Goal: Information Seeking & Learning: Learn about a topic

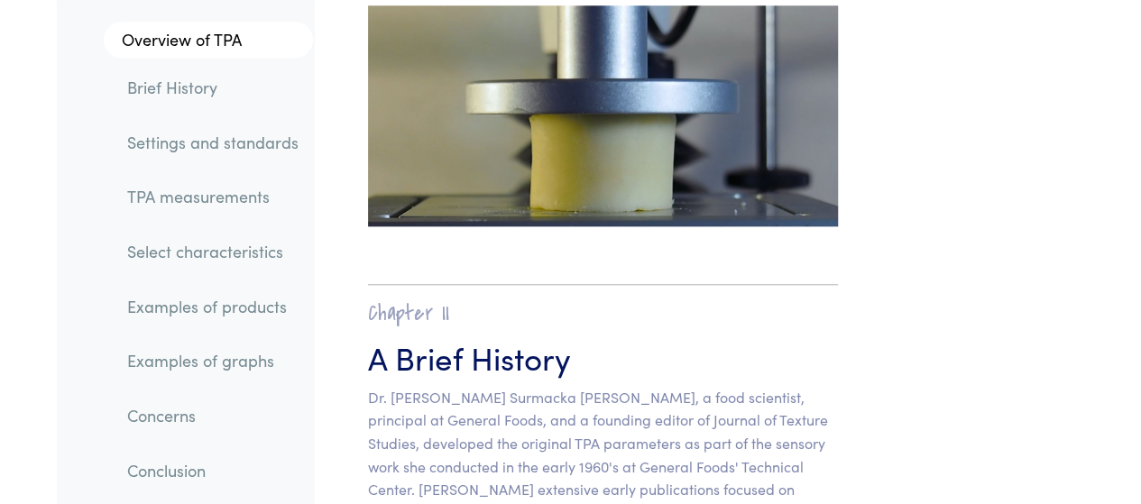
scroll to position [992, 0]
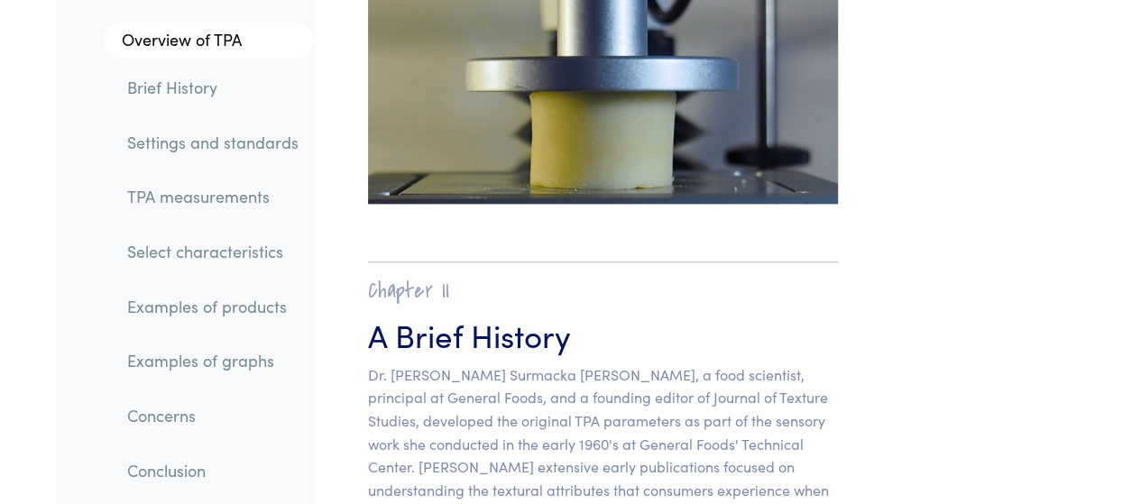
click at [202, 195] on link "TPA measurements" at bounding box center [213, 196] width 200 height 41
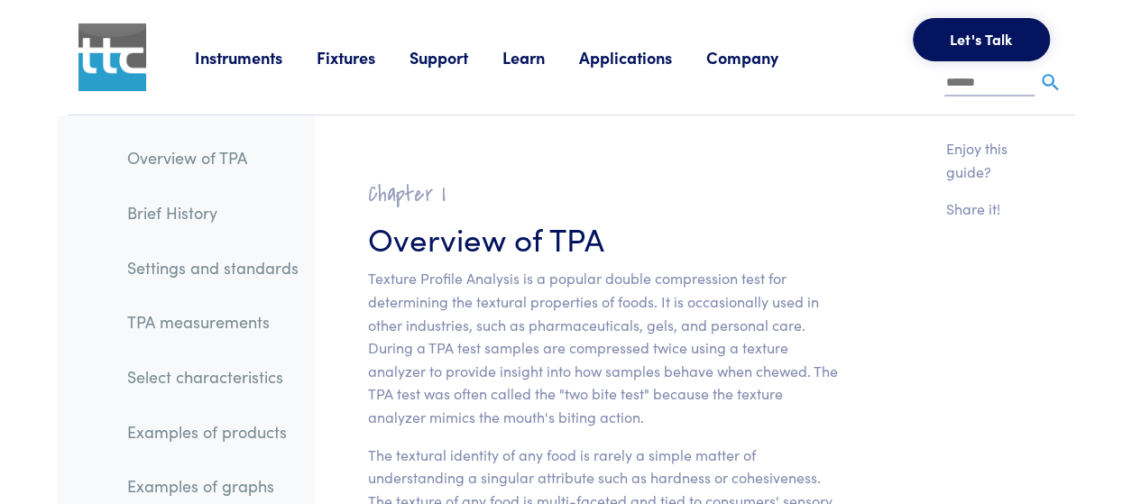
click at [514, 65] on link "Learn" at bounding box center [540, 57] width 77 height 23
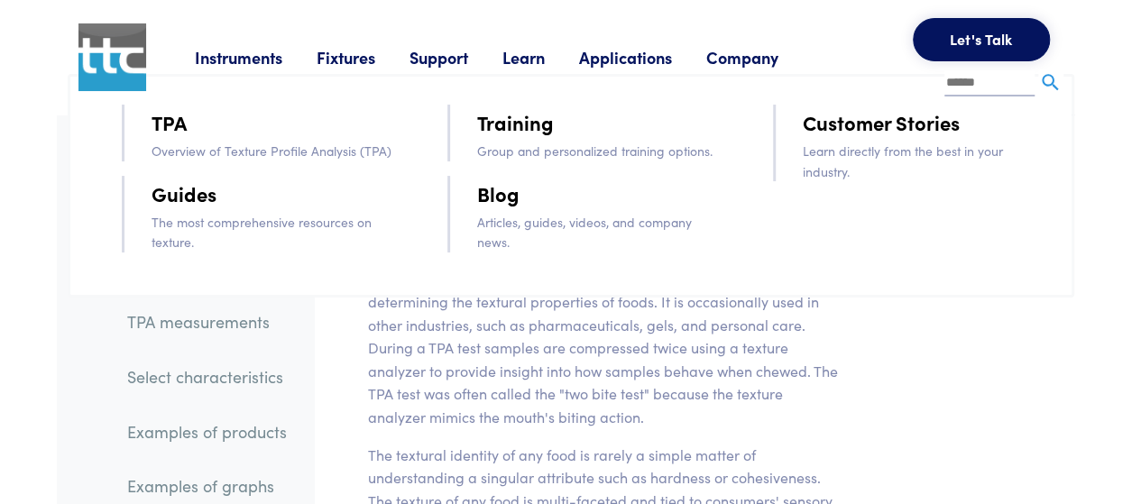
click at [183, 129] on link "TPA" at bounding box center [169, 122] width 35 height 32
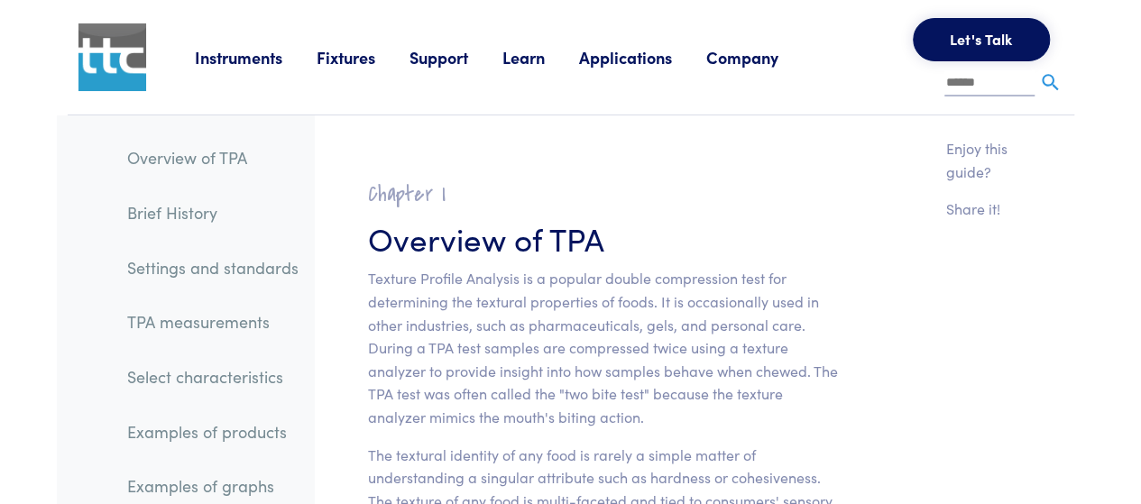
click at [532, 61] on link "Learn" at bounding box center [540, 57] width 77 height 23
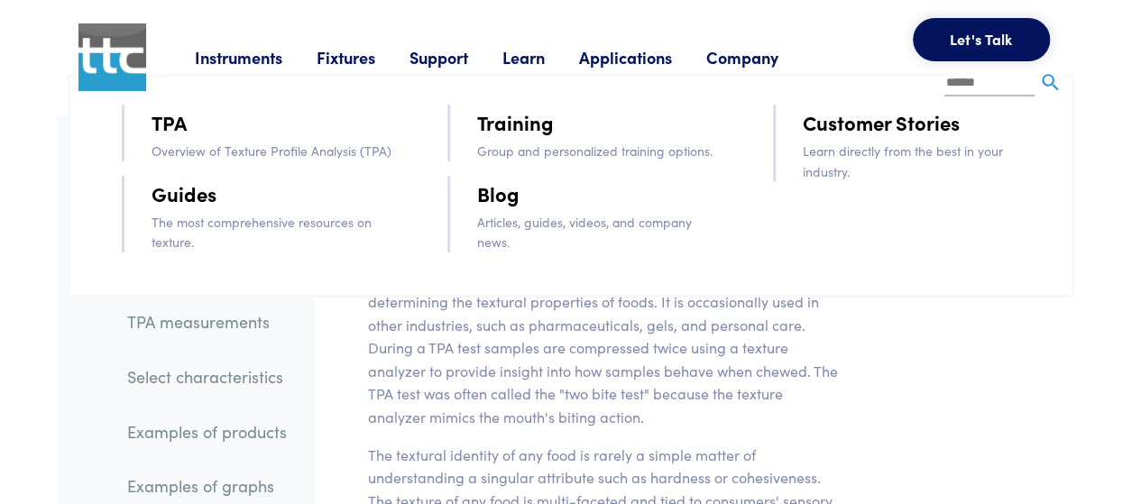
click at [181, 198] on link "Guides" at bounding box center [184, 194] width 65 height 32
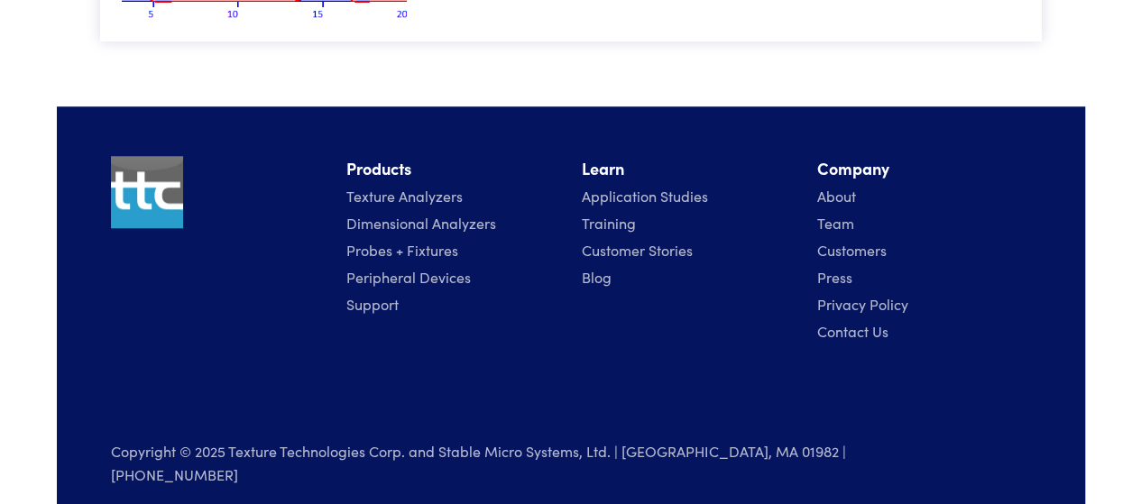
scroll to position [379, 0]
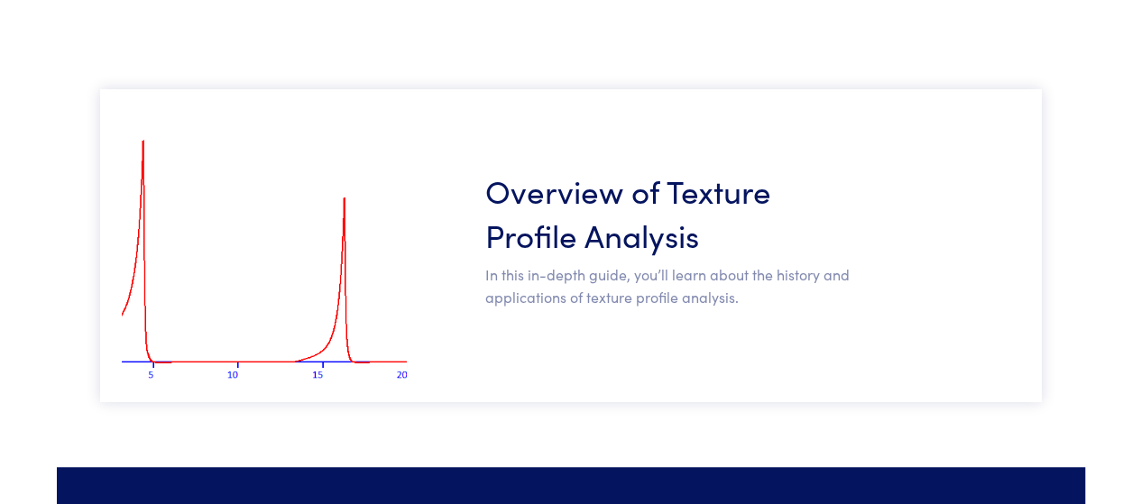
click at [613, 219] on h3 "Overview of Texture Profile Analysis" at bounding box center [667, 212] width 365 height 88
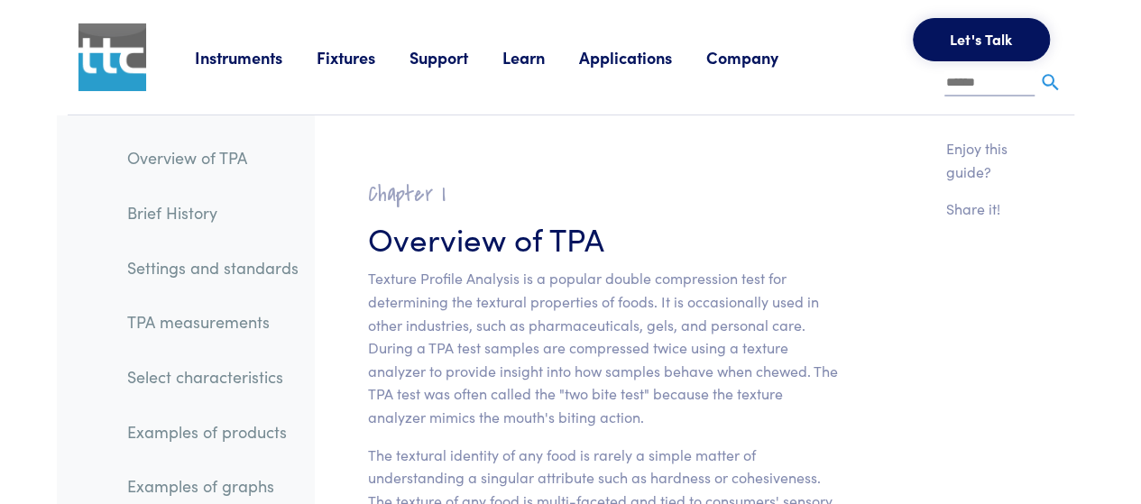
click at [532, 60] on link "Learn" at bounding box center [540, 57] width 77 height 23
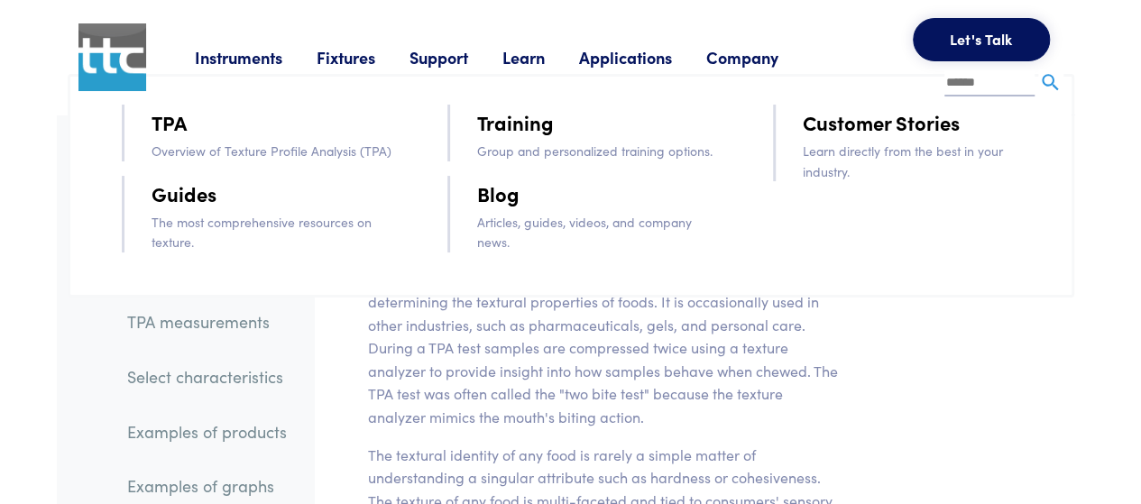
click at [502, 196] on link "Blog" at bounding box center [498, 194] width 42 height 32
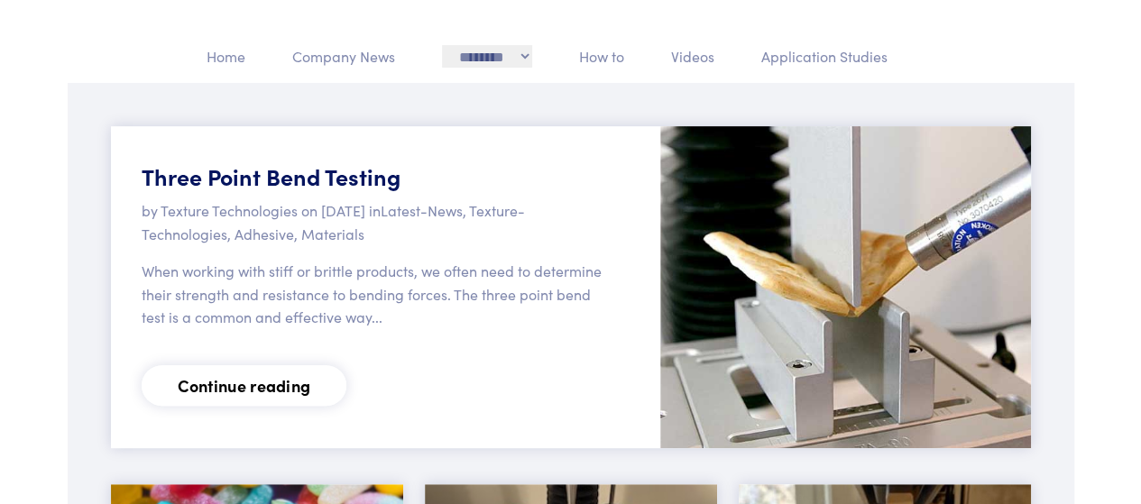
scroll to position [271, 0]
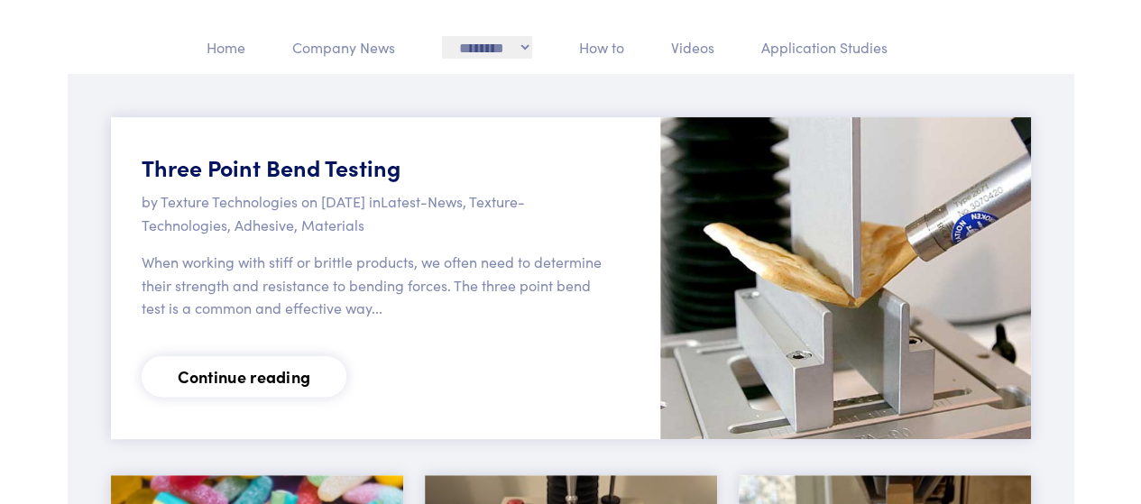
click at [236, 379] on link "Continue reading" at bounding box center [245, 376] width 206 height 41
click at [291, 381] on link "Continue reading" at bounding box center [245, 376] width 206 height 41
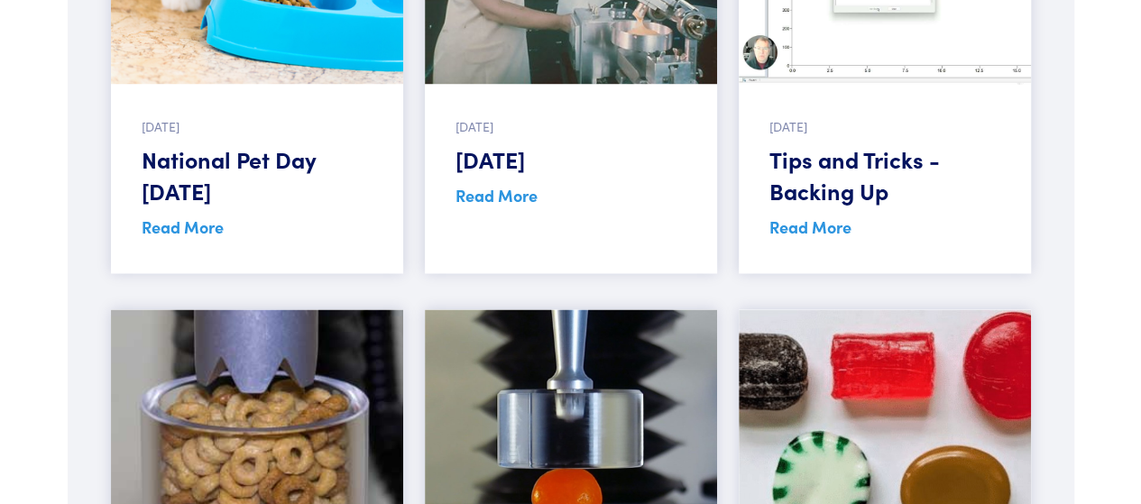
scroll to position [1534, 0]
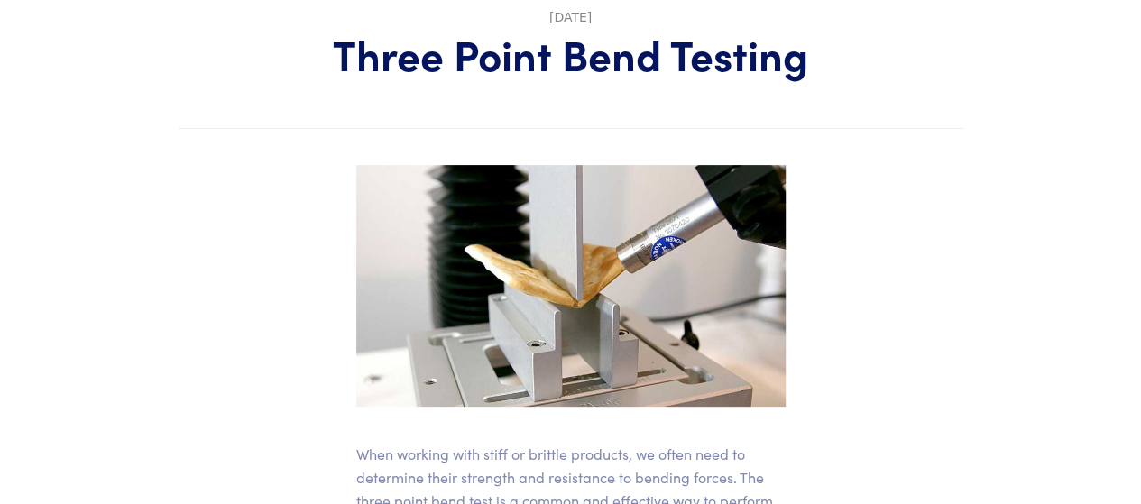
scroll to position [180, 0]
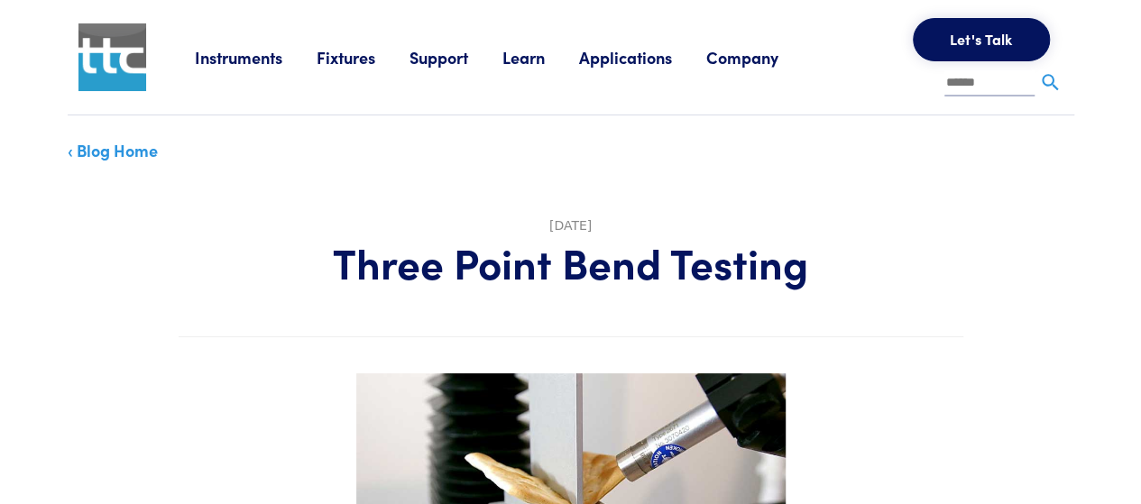
click at [512, 59] on link "Learn" at bounding box center [540, 57] width 77 height 23
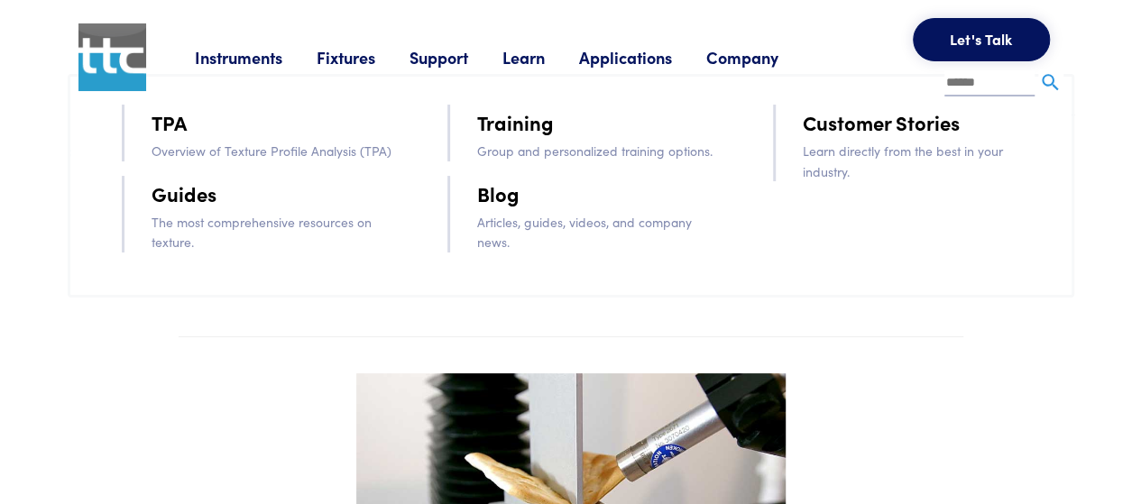
click at [500, 198] on link "Blog" at bounding box center [498, 194] width 42 height 32
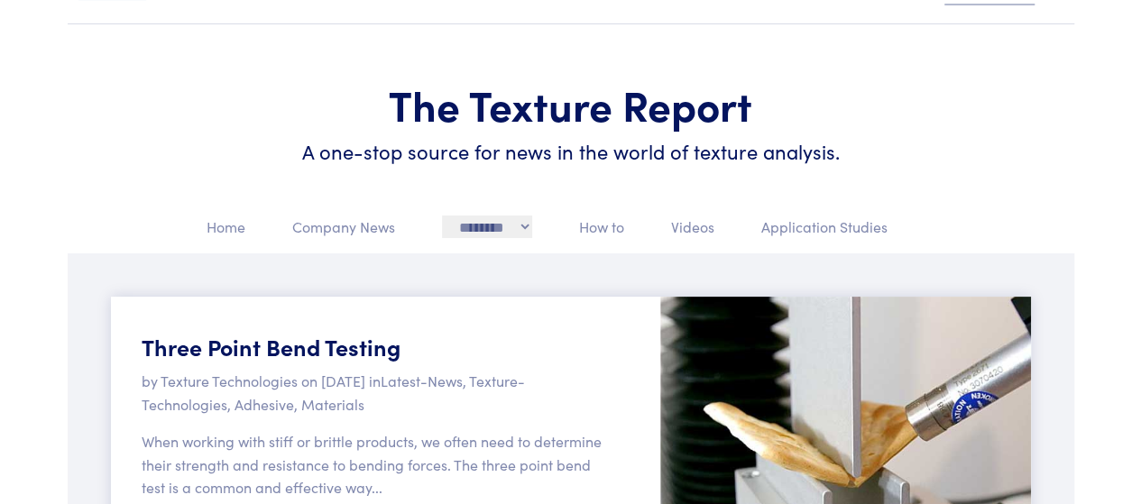
scroll to position [91, 0]
click at [520, 226] on select "**********" at bounding box center [487, 227] width 90 height 22
click at [1077, 188] on section "The Texture Report A one-stop source for news in the world of texture analysis." at bounding box center [571, 119] width 1028 height 191
click at [589, 235] on p "How to" at bounding box center [601, 227] width 45 height 23
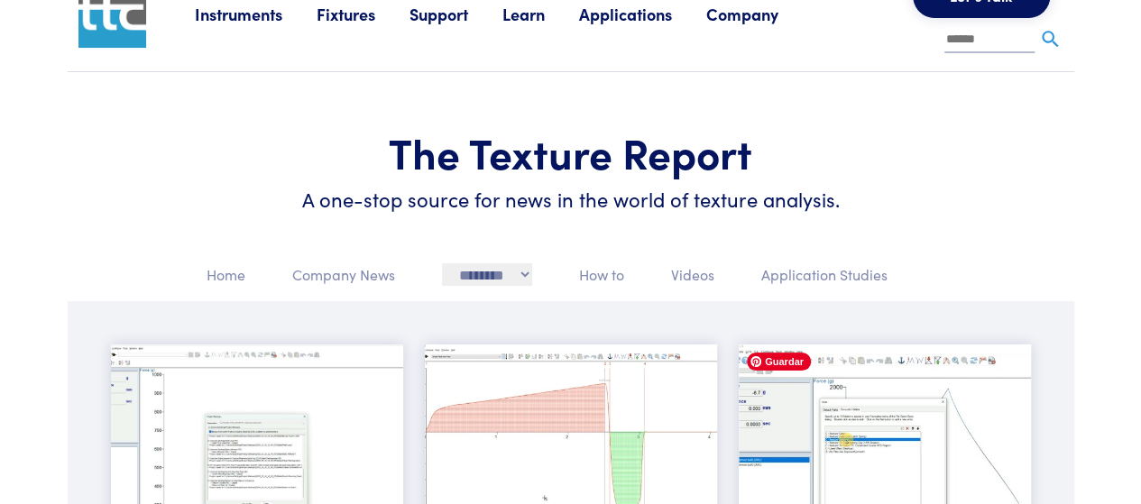
scroll to position [0, 0]
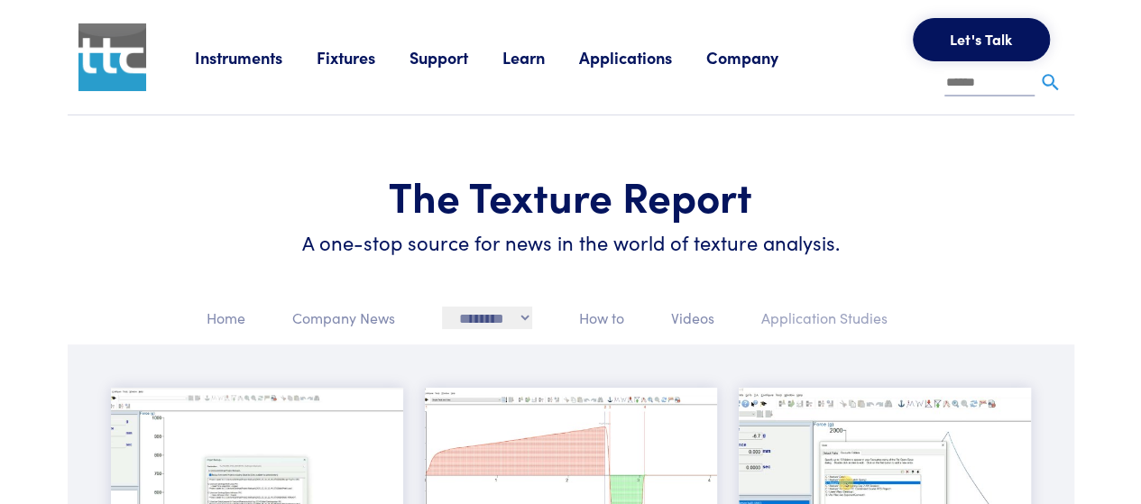
click at [797, 313] on p "Application Studies" at bounding box center [824, 318] width 126 height 23
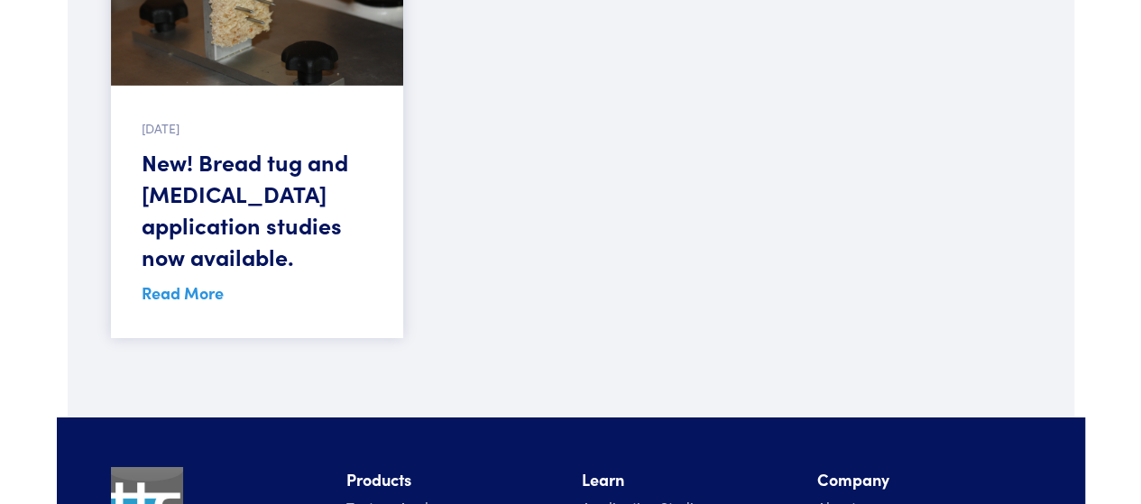
scroll to position [6216, 0]
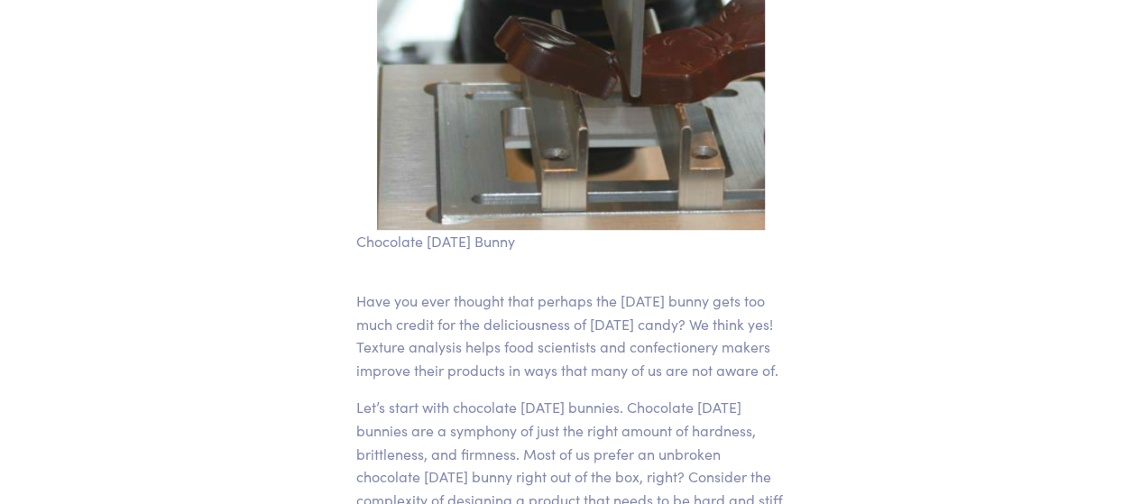
scroll to position [271, 0]
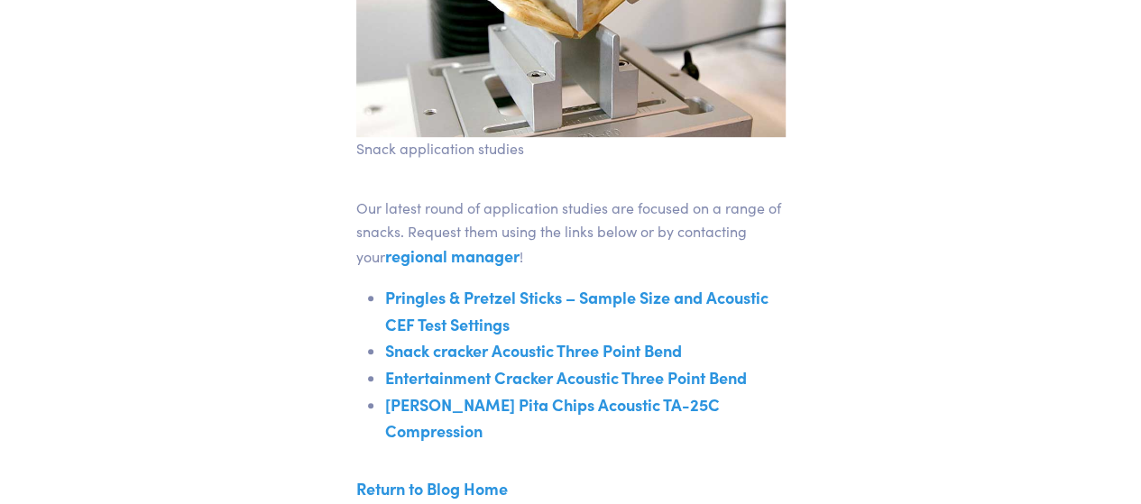
scroll to position [451, 0]
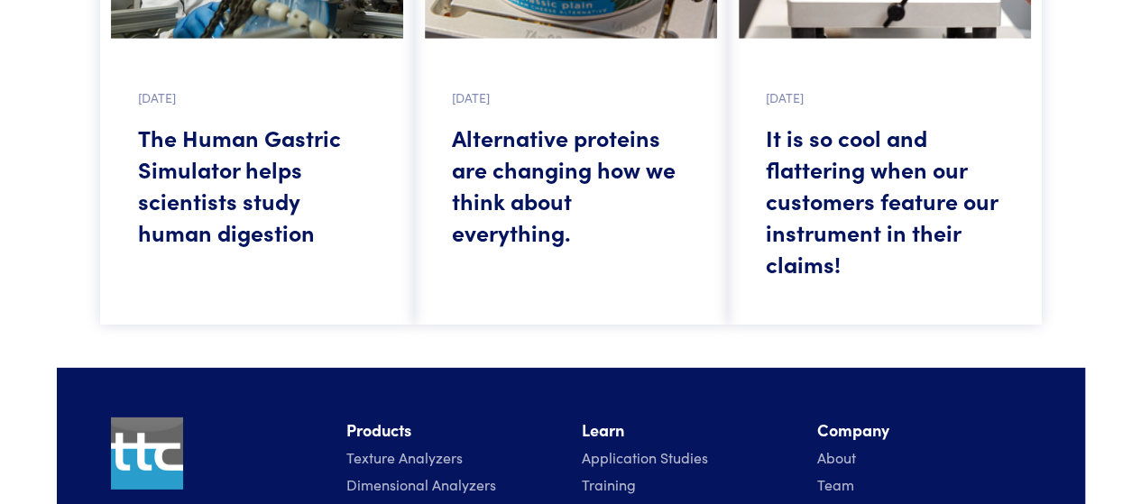
scroll to position [2526, 0]
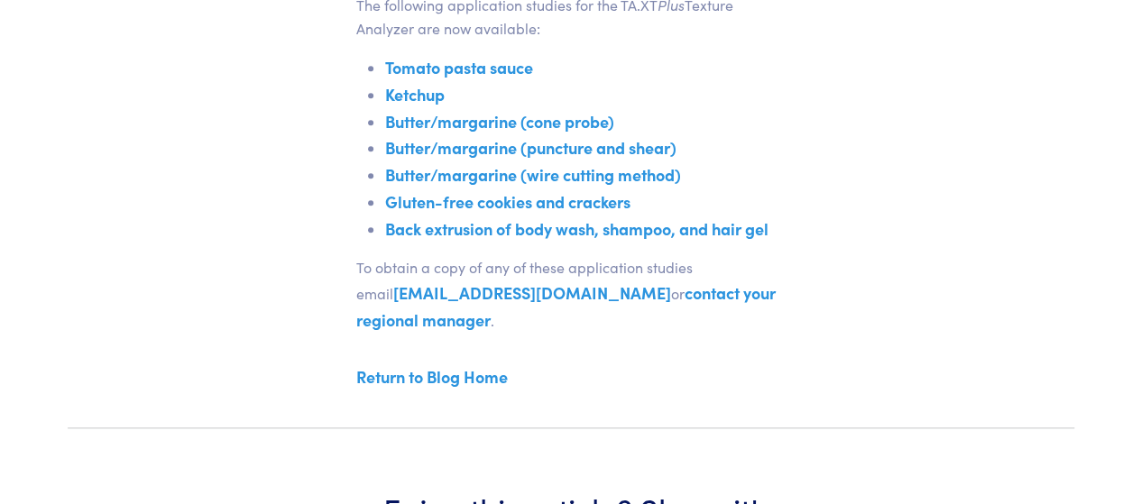
scroll to position [722, 0]
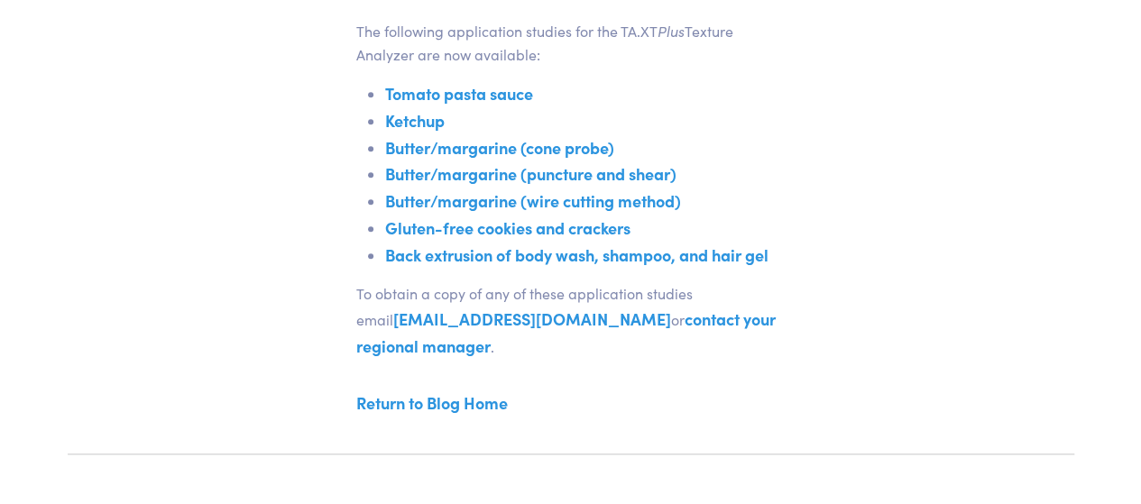
click at [572, 230] on link "Gluten-free cookies and crackers" at bounding box center [507, 228] width 245 height 23
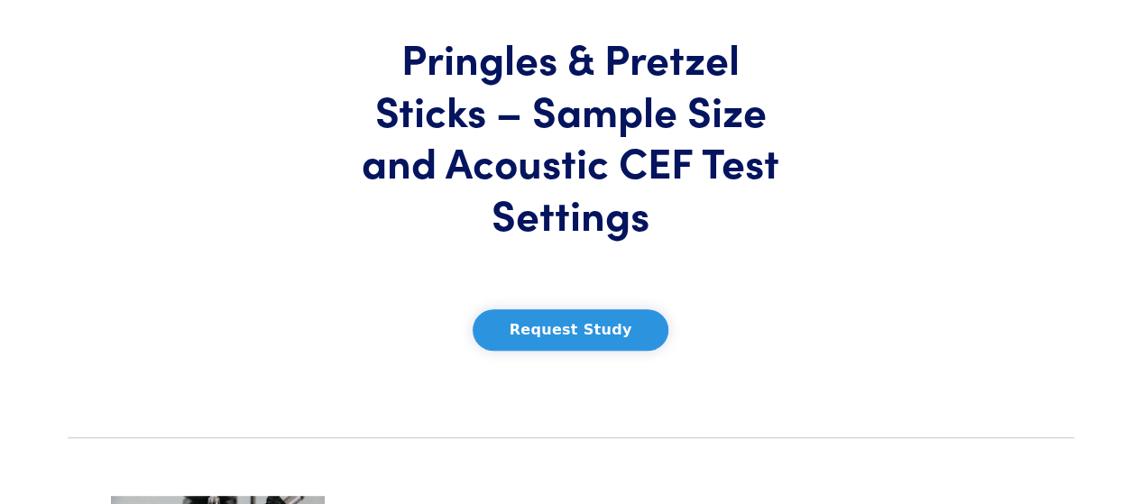
scroll to position [180, 0]
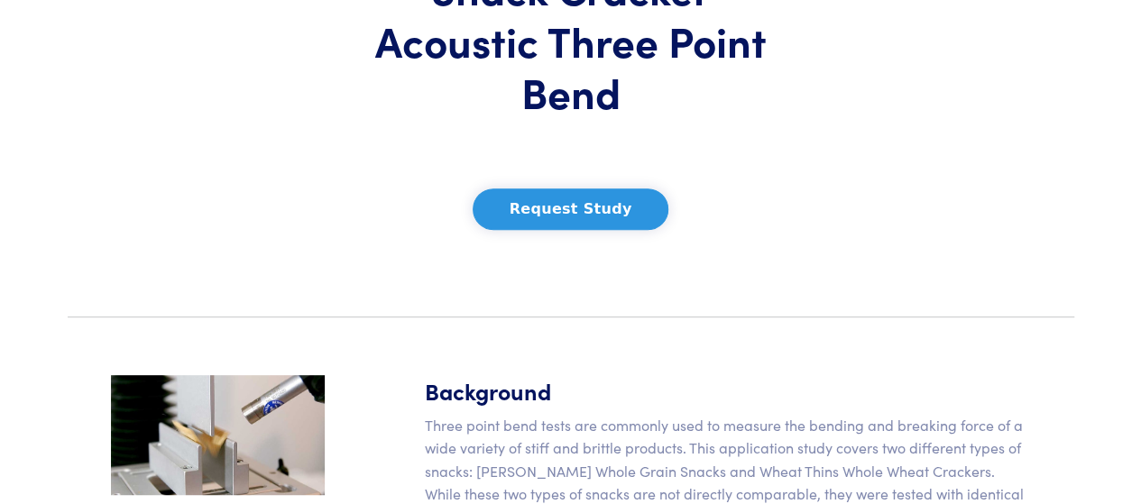
scroll to position [271, 0]
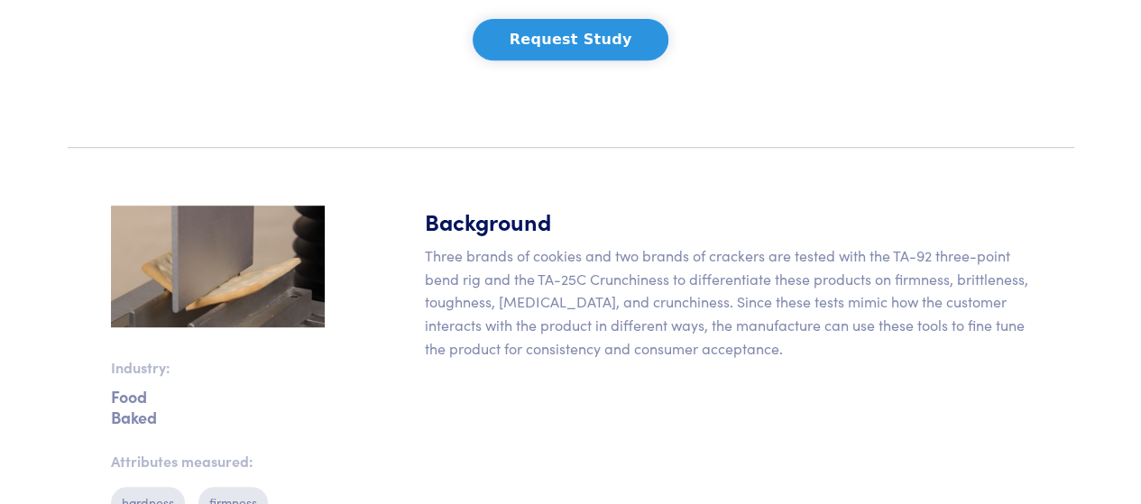
scroll to position [364, 0]
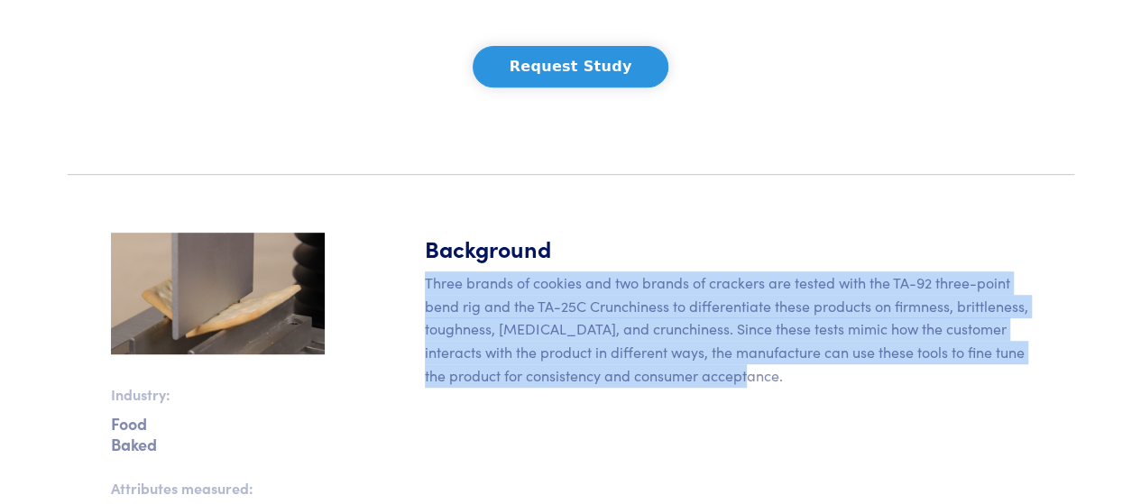
drag, startPoint x: 426, startPoint y: 285, endPoint x: 765, endPoint y: 384, distance: 353.4
click at [765, 384] on p "Three brands of cookies and two brands of crackers are tested with the TA-92 th…" at bounding box center [728, 329] width 606 height 115
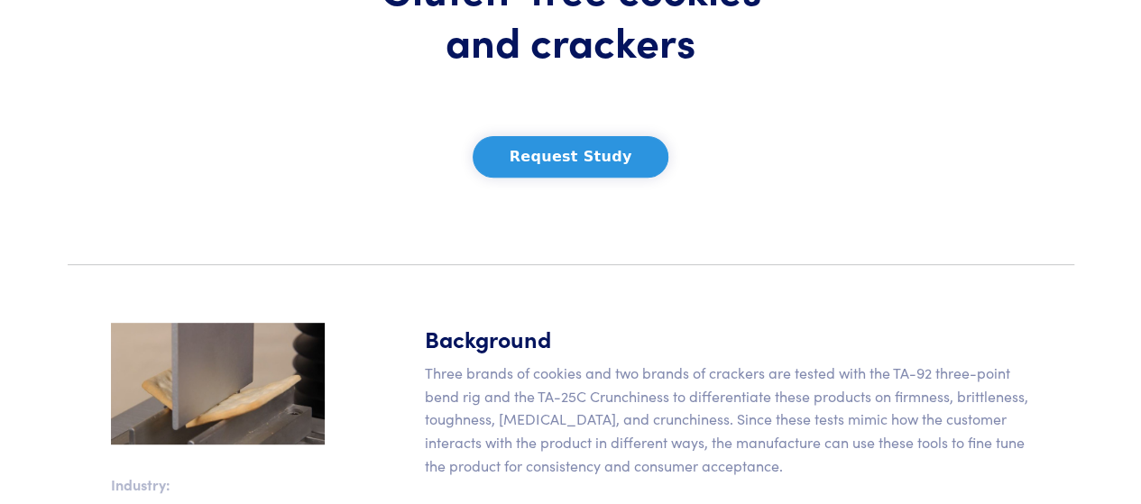
scroll to position [0, 0]
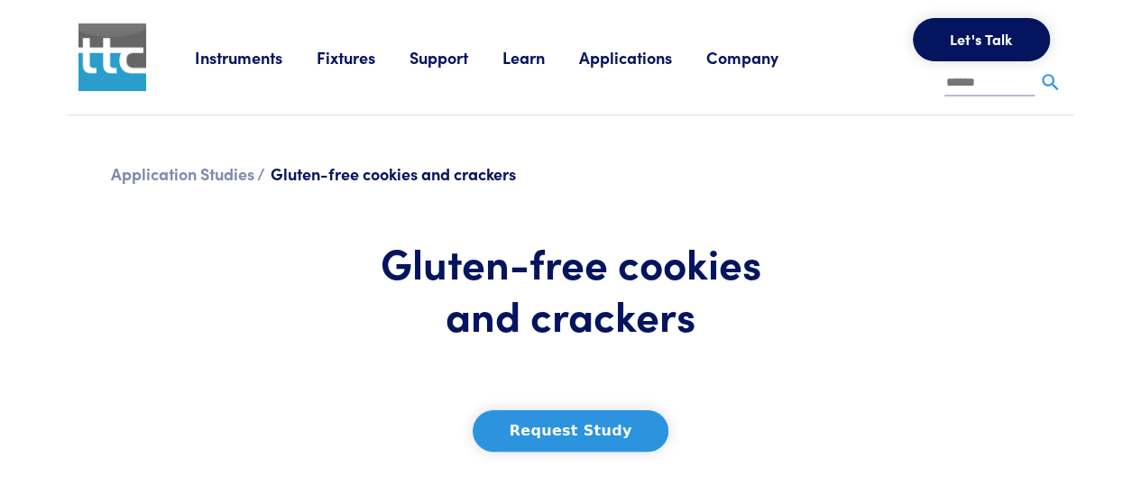
click at [516, 61] on link "Learn" at bounding box center [540, 57] width 77 height 23
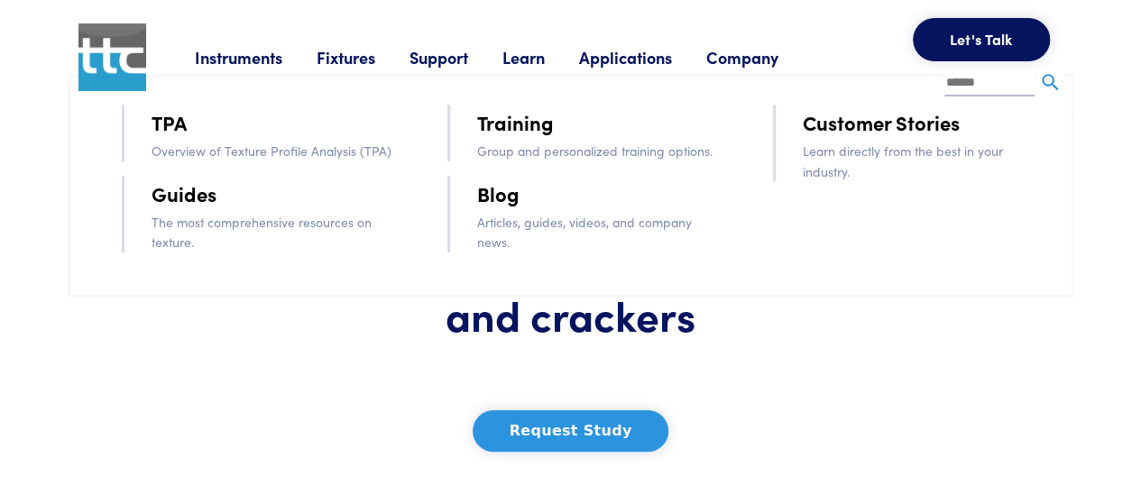
click at [839, 131] on link "Customer Stories" at bounding box center [881, 122] width 157 height 32
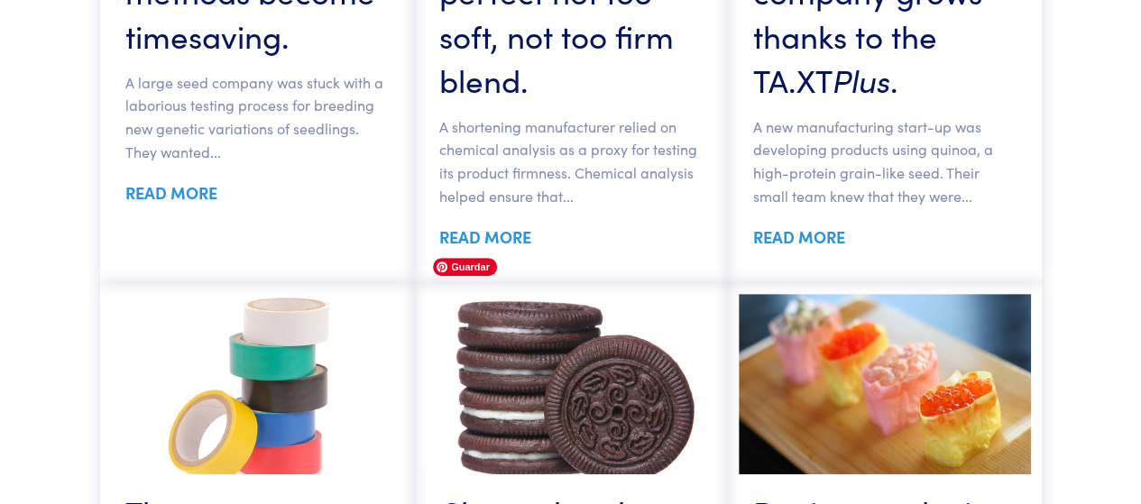
scroll to position [3969, 0]
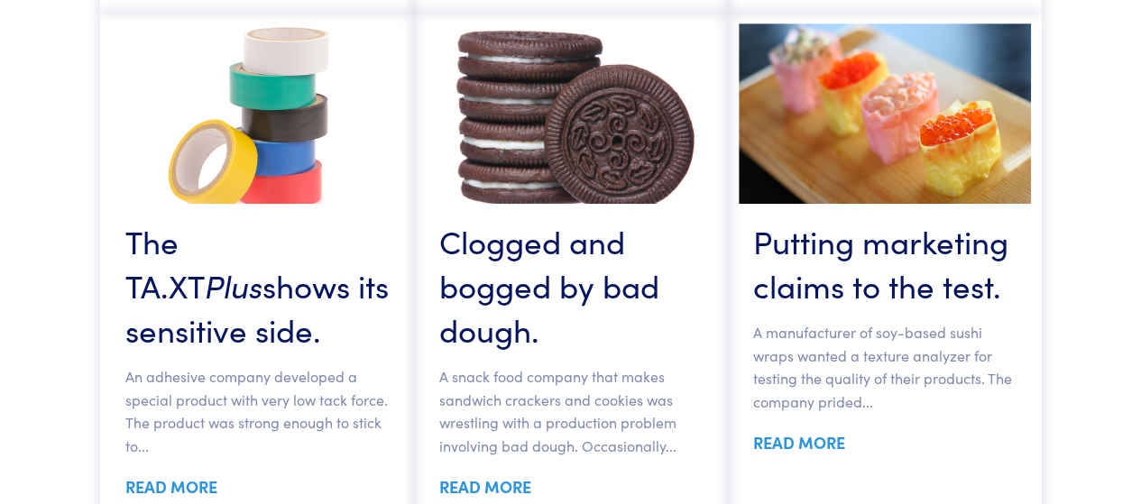
click at [485, 475] on link "READ MORE" at bounding box center [485, 486] width 92 height 23
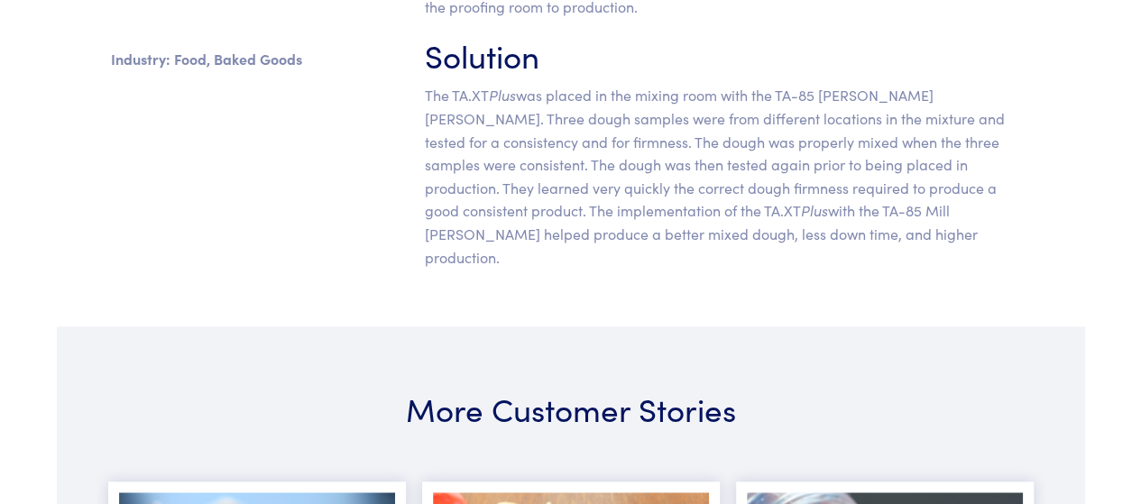
scroll to position [631, 0]
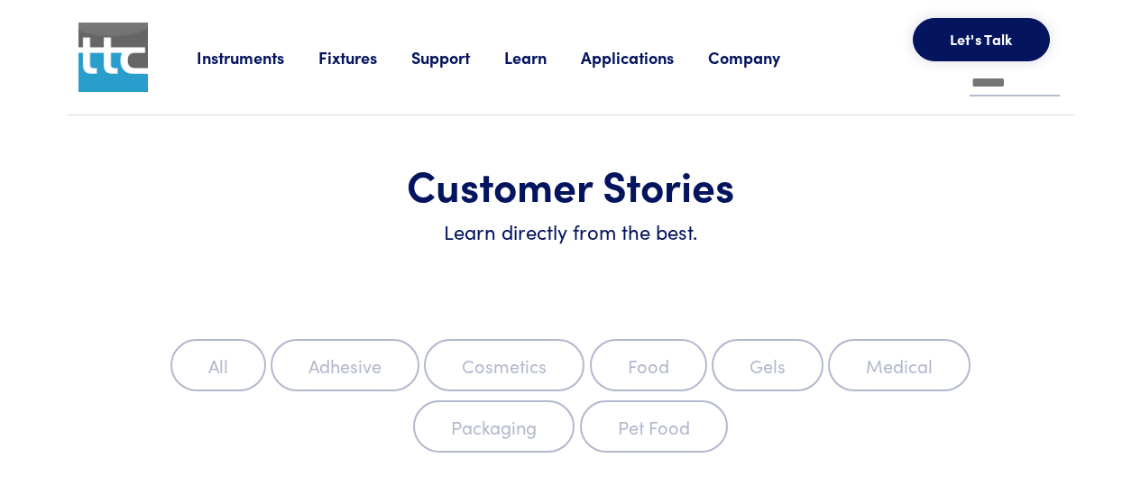
scroll to position [3969, 0]
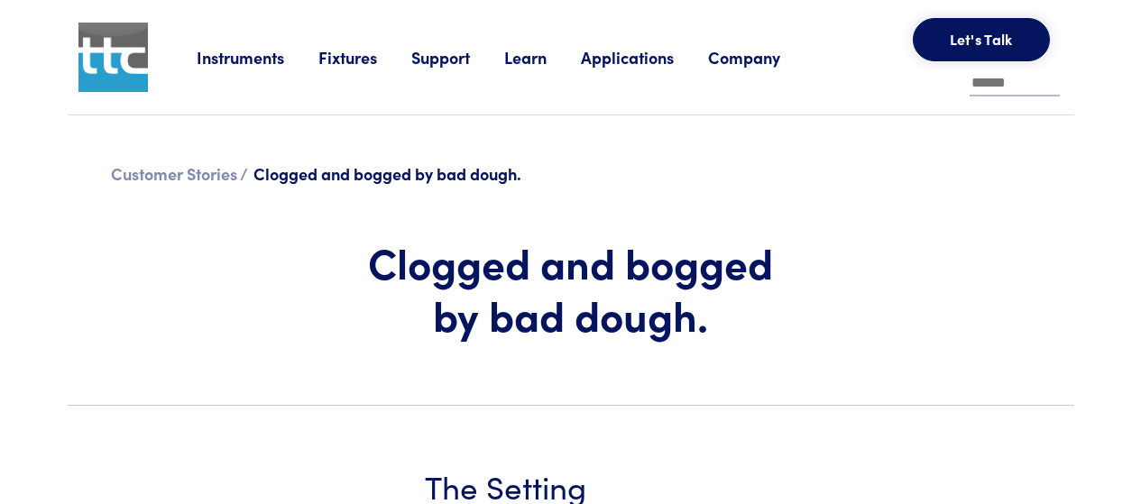
scroll to position [631, 0]
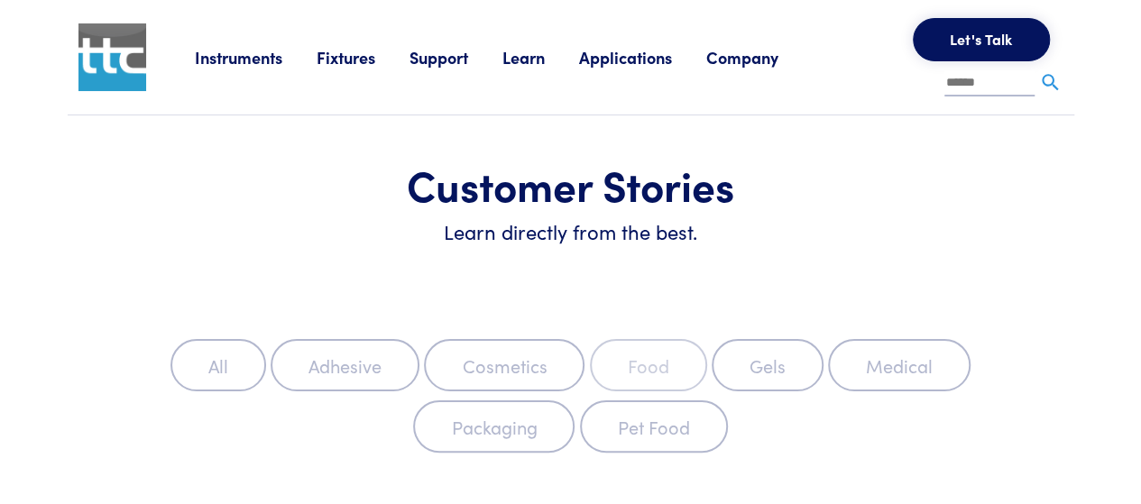
click at [673, 373] on label "Food" at bounding box center [648, 365] width 117 height 52
click at [659, 362] on label "Food" at bounding box center [648, 365] width 117 height 52
click at [653, 365] on label "Food" at bounding box center [648, 365] width 117 height 52
click at [628, 428] on label "Pet Food" at bounding box center [654, 427] width 148 height 52
click at [661, 66] on link "Applications" at bounding box center [642, 57] width 127 height 23
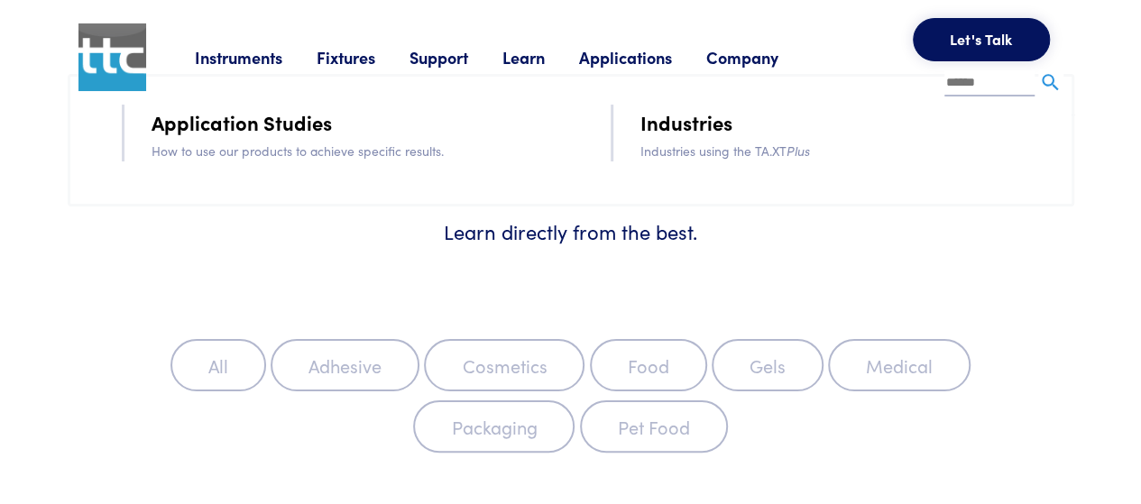
click at [520, 53] on link "Learn" at bounding box center [540, 57] width 77 height 23
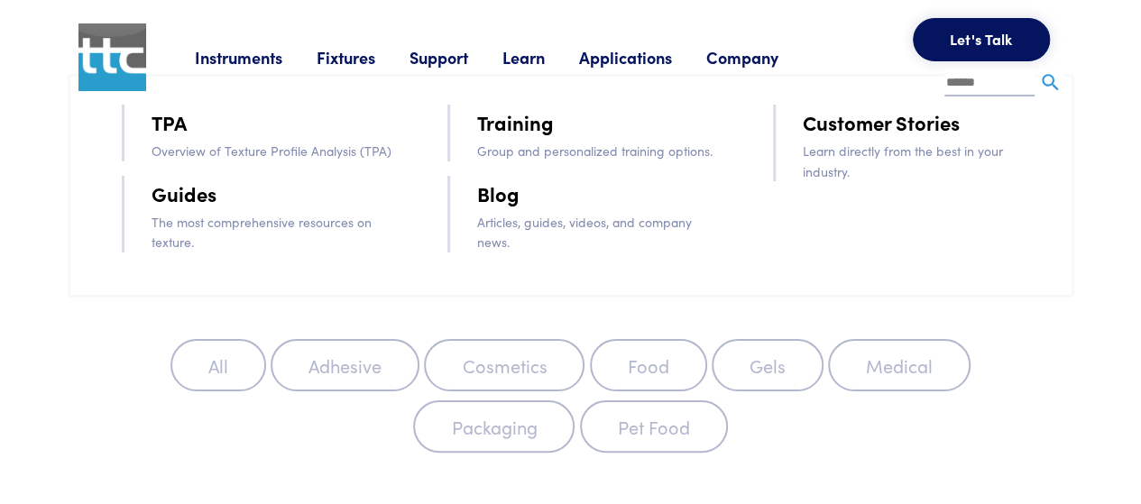
drag, startPoint x: 603, startPoint y: 58, endPoint x: 592, endPoint y: 60, distance: 11.2
click at [601, 58] on link "Applications" at bounding box center [642, 57] width 127 height 23
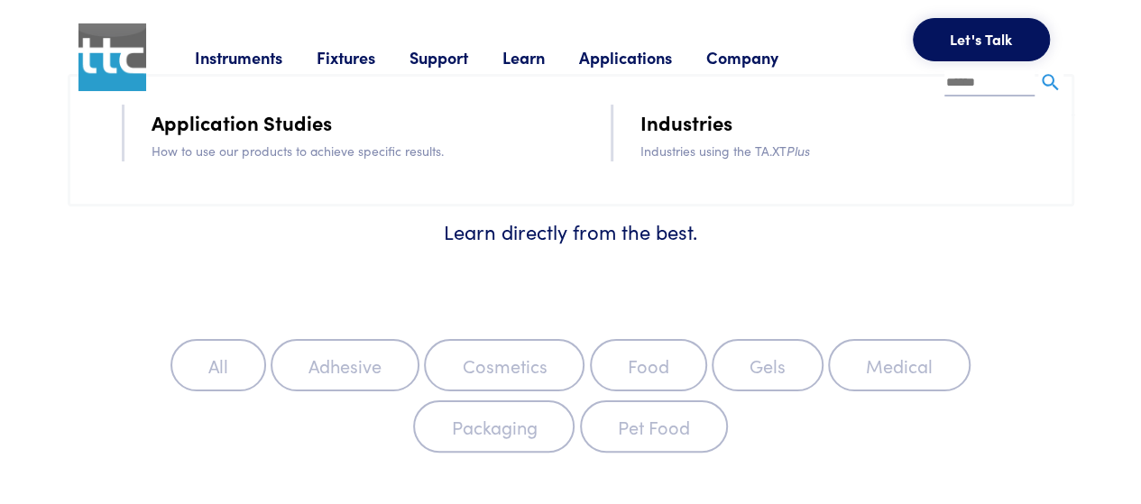
click at [271, 122] on link "Application Studies" at bounding box center [242, 122] width 180 height 32
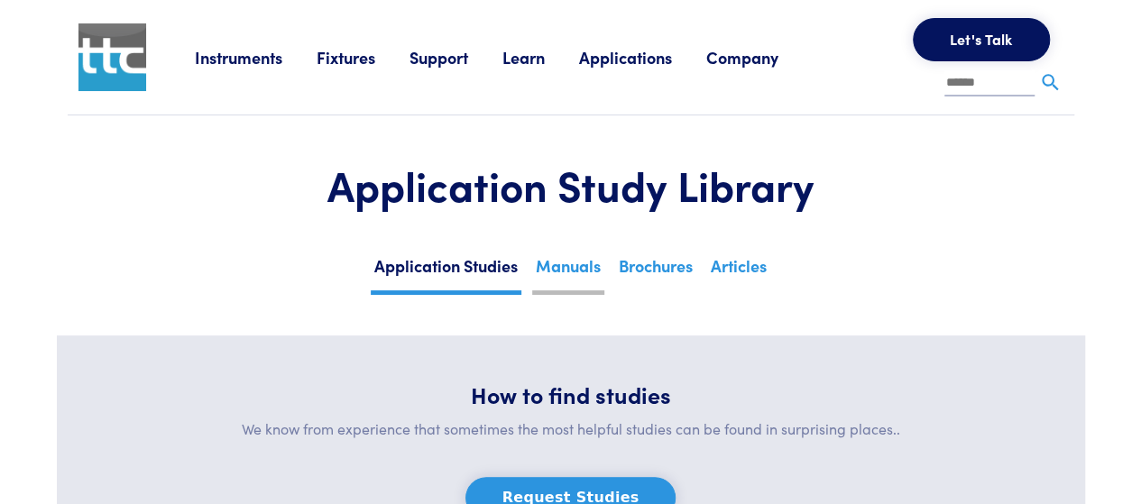
click at [563, 275] on link "Manuals" at bounding box center [568, 273] width 72 height 44
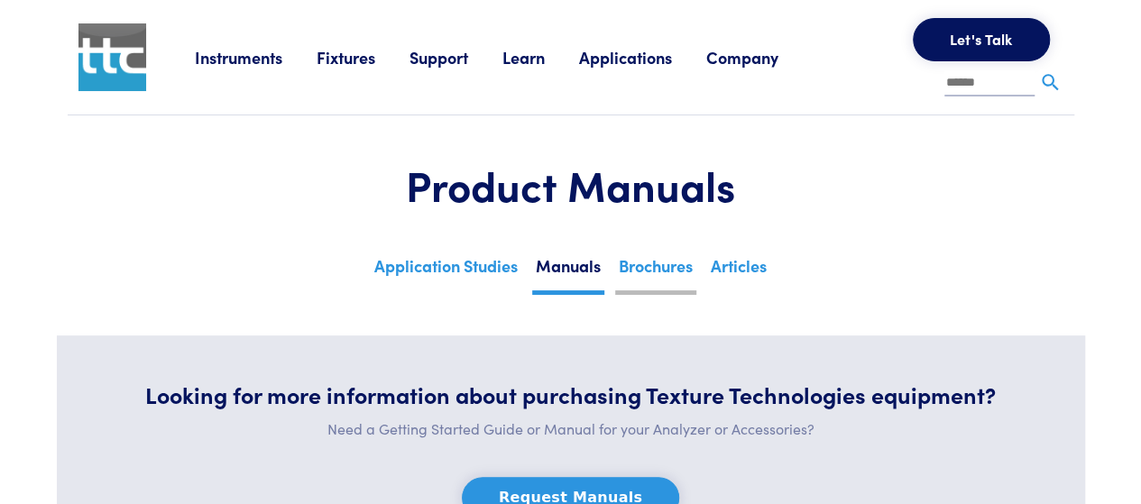
click at [642, 273] on link "Brochures" at bounding box center [655, 273] width 81 height 44
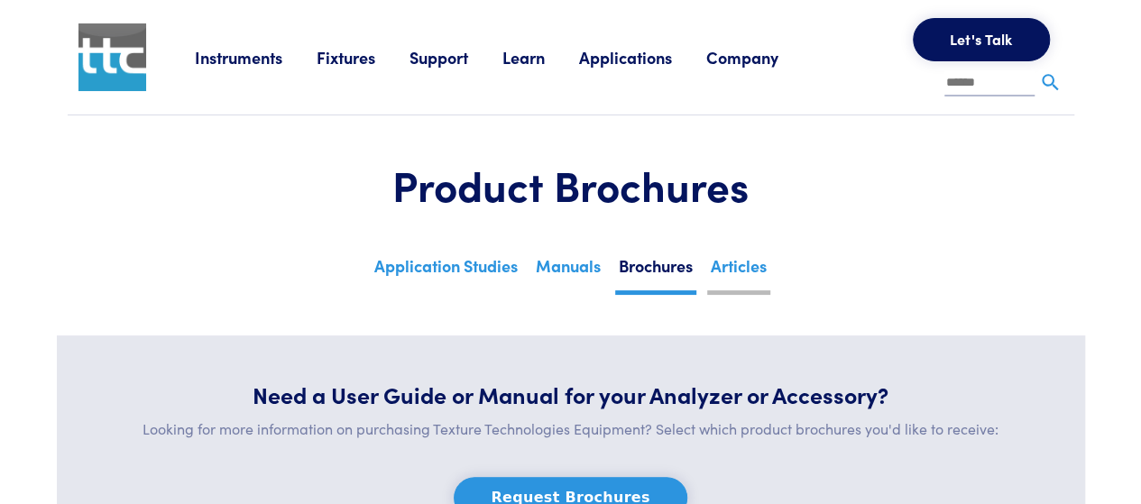
click at [723, 260] on link "Articles" at bounding box center [738, 273] width 63 height 44
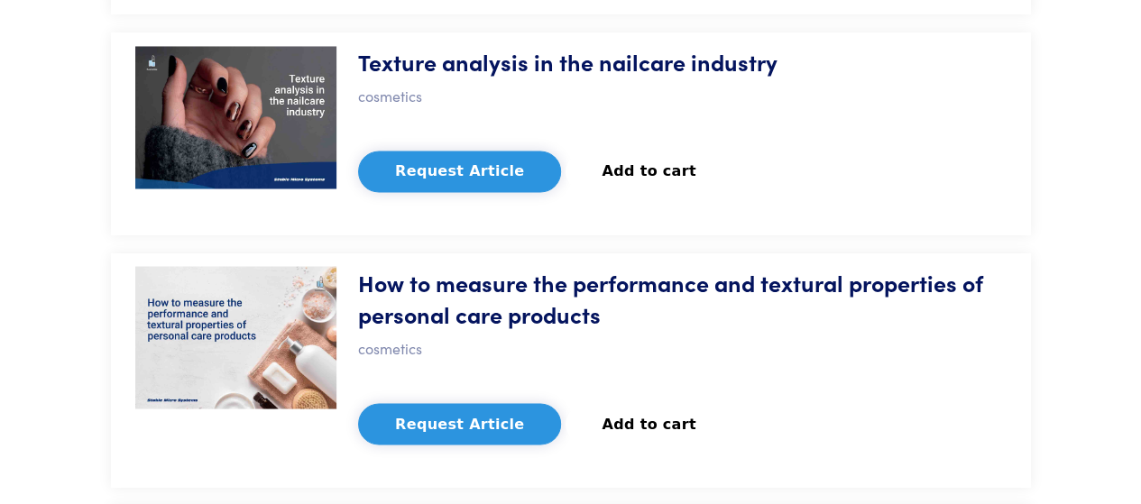
scroll to position [1804, 0]
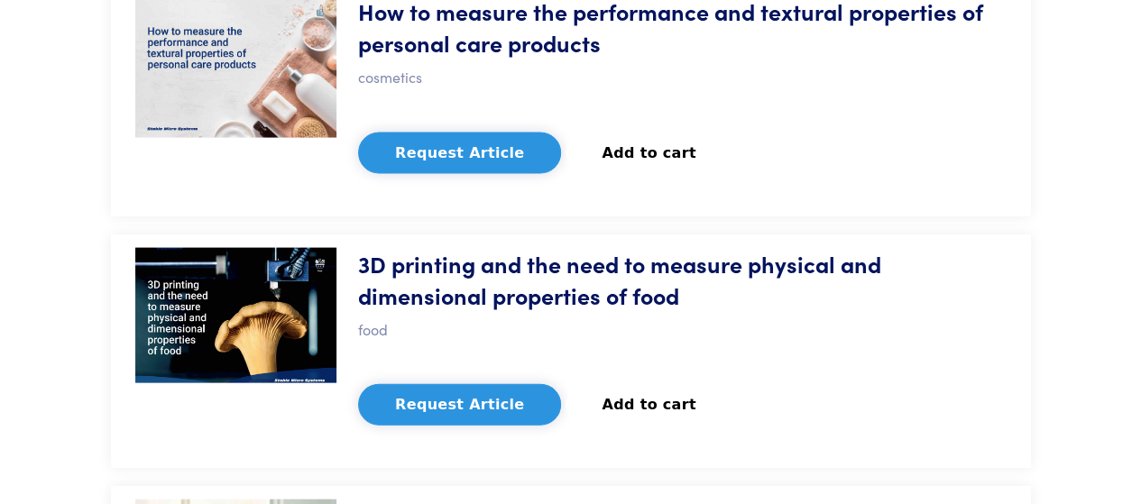
click at [487, 256] on h5 "3D printing and the need to measure physical and dimensional properties of food" at bounding box center [682, 279] width 649 height 63
click at [269, 334] on img at bounding box center [236, 315] width 202 height 135
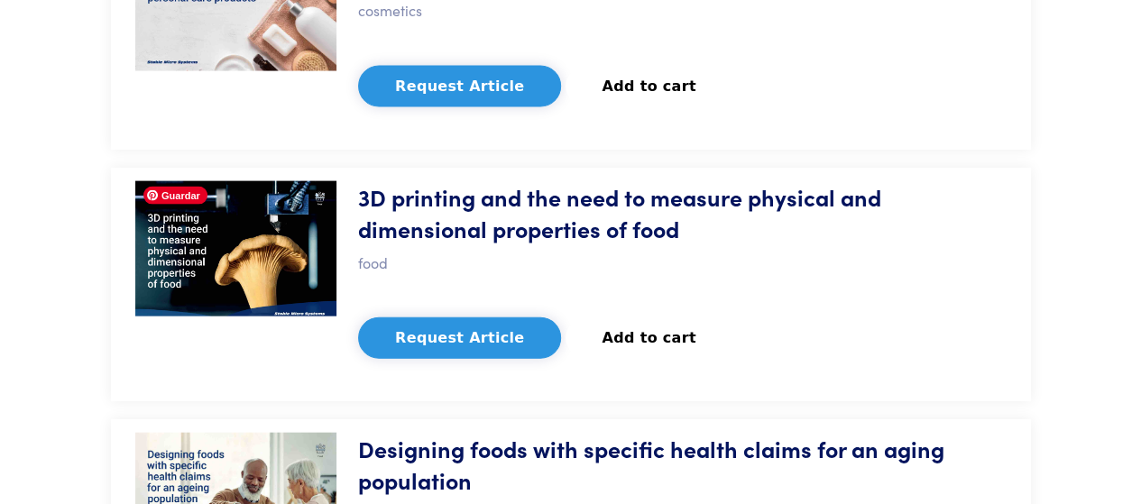
scroll to position [1894, 0]
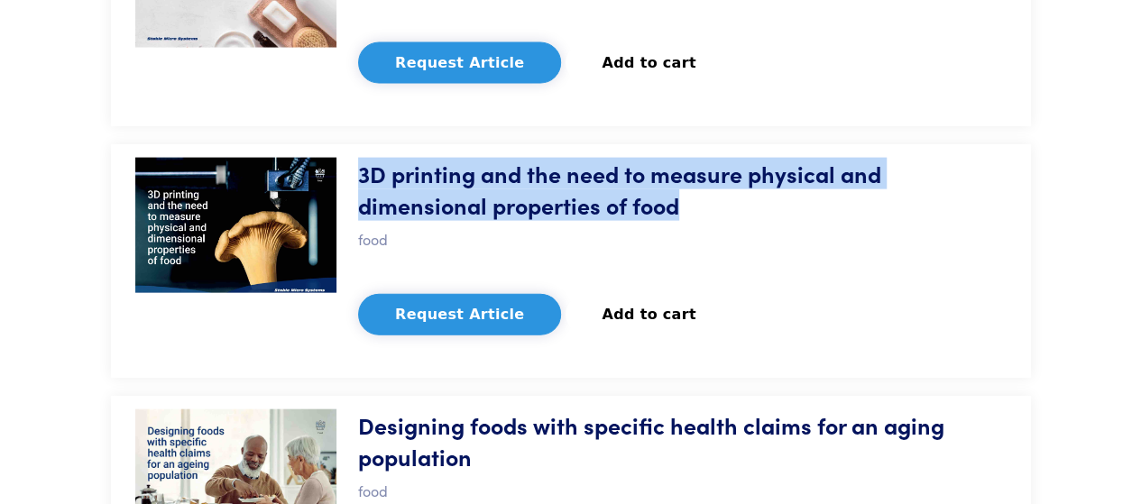
drag, startPoint x: 359, startPoint y: 174, endPoint x: 711, endPoint y: 205, distance: 353.2
click at [711, 205] on h5 "3D printing and the need to measure physical and dimensional properties of food" at bounding box center [682, 189] width 649 height 63
copy h5 "3D printing and the need to measure physical and dimensional properties of food"
